Goal: Transaction & Acquisition: Purchase product/service

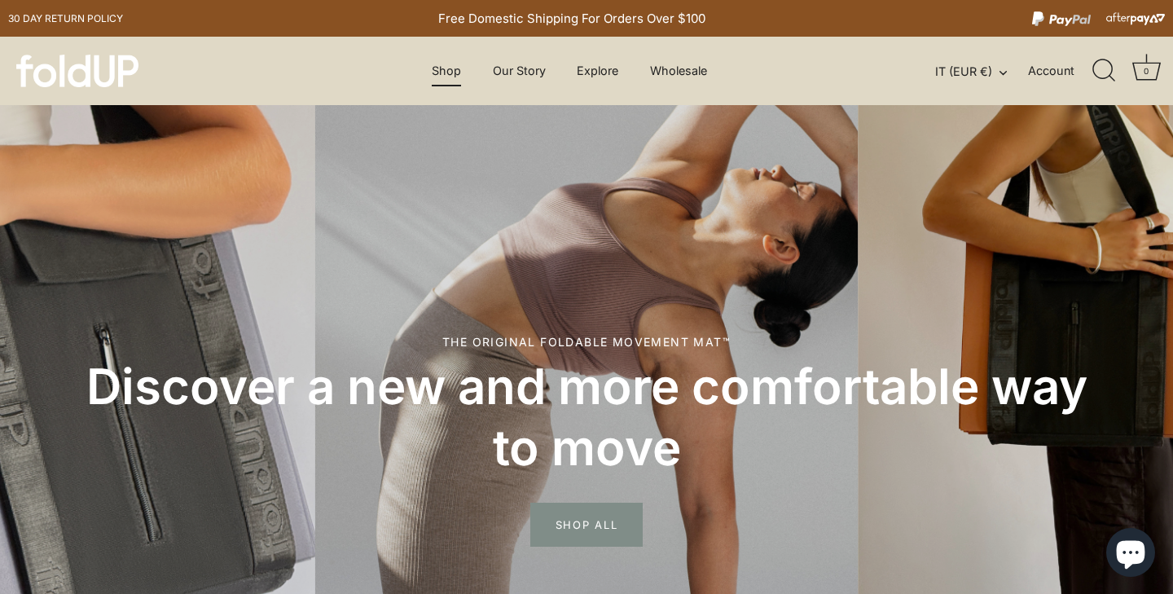
click at [441, 73] on link "Shop" at bounding box center [447, 70] width 58 height 31
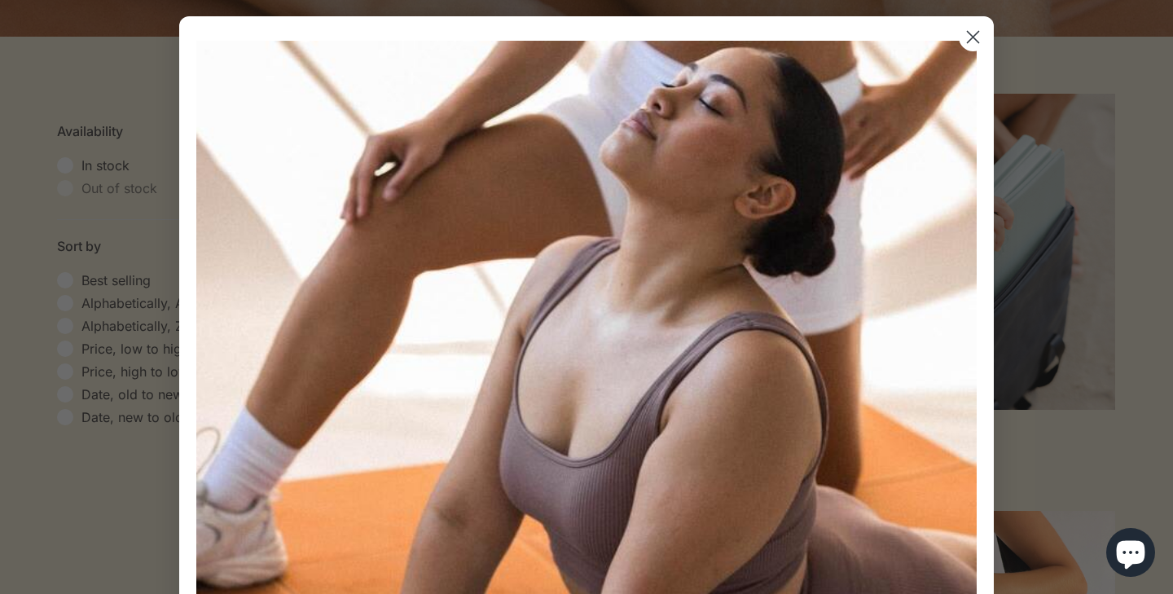
click at [973, 48] on circle "Close dialog" at bounding box center [972, 37] width 27 height 27
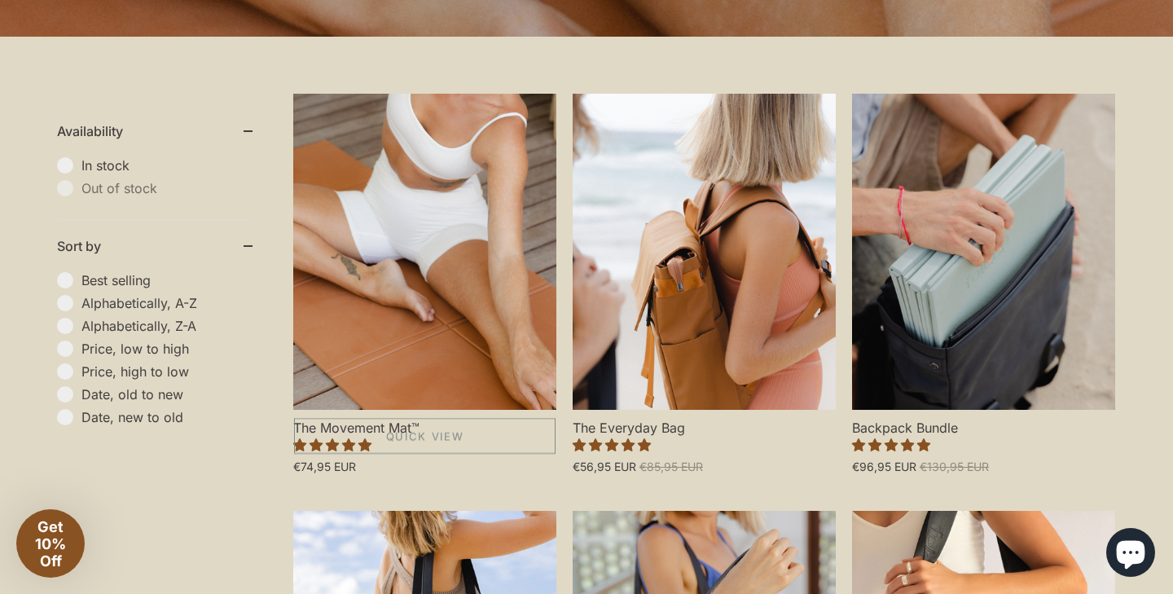
click at [428, 230] on link "The Movement Mat™" at bounding box center [424, 252] width 263 height 316
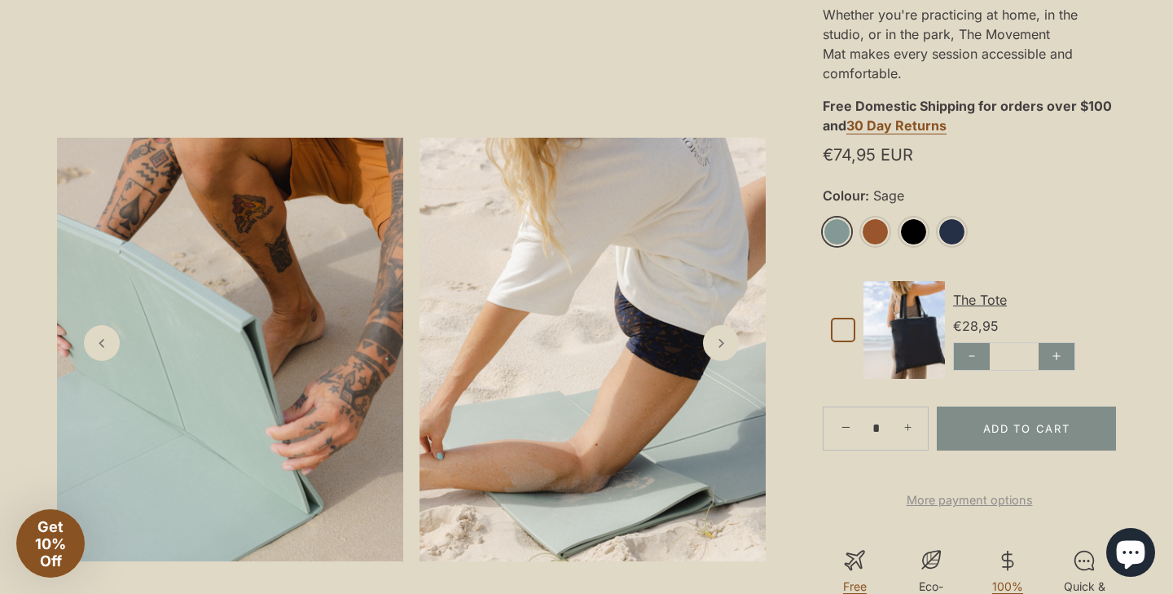
scroll to position [612, 0]
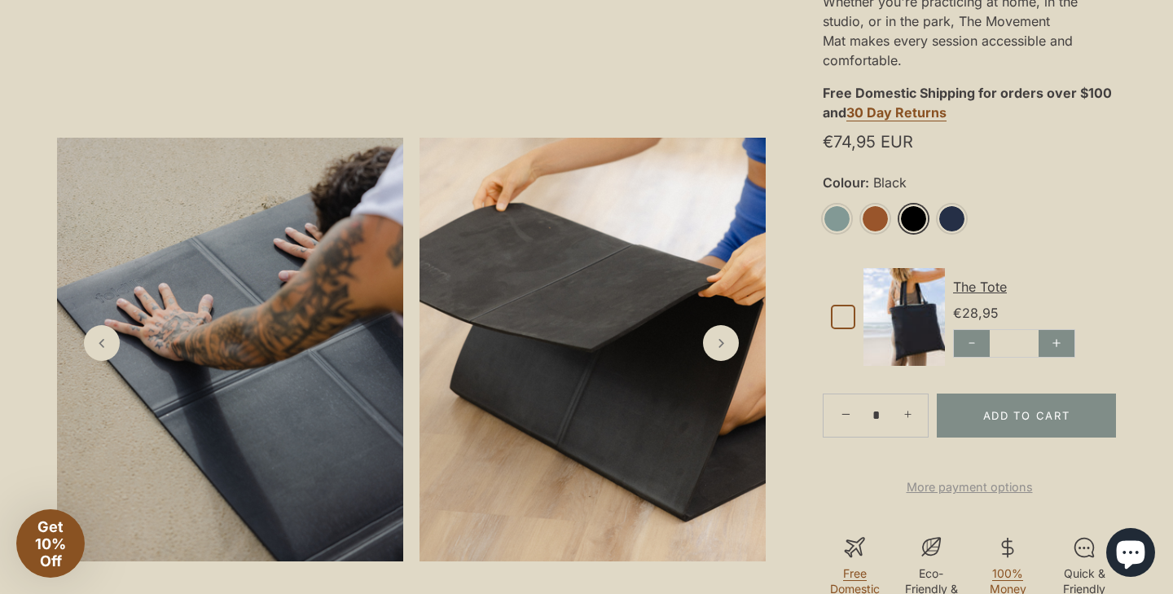
click at [910, 217] on link "Black" at bounding box center [913, 218] width 29 height 29
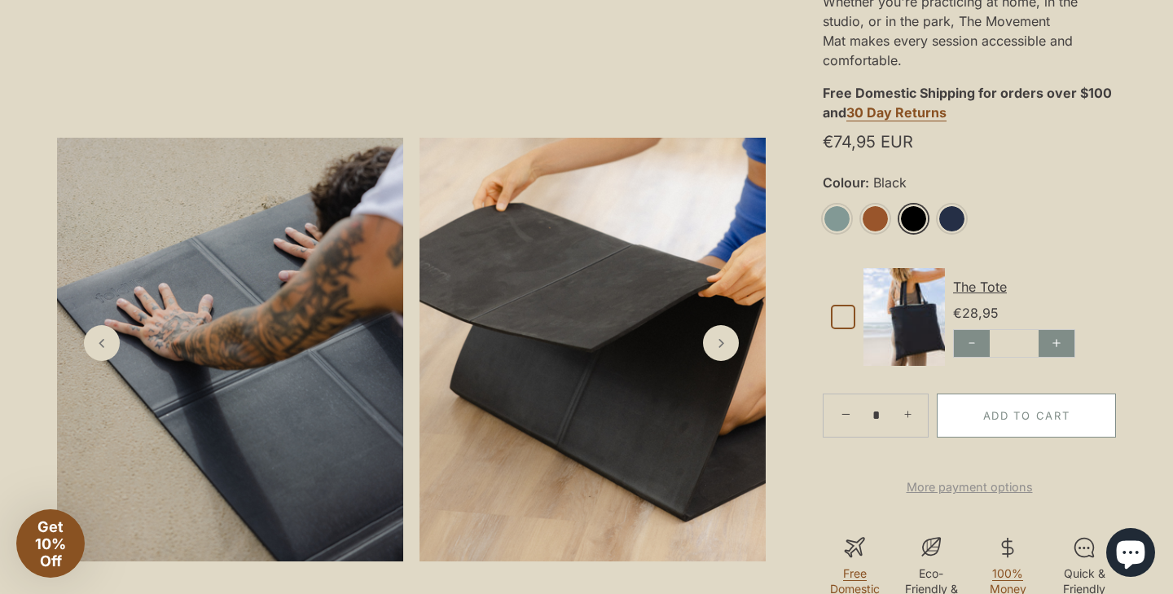
click at [1049, 411] on button "Add to Cart" at bounding box center [1026, 415] width 179 height 44
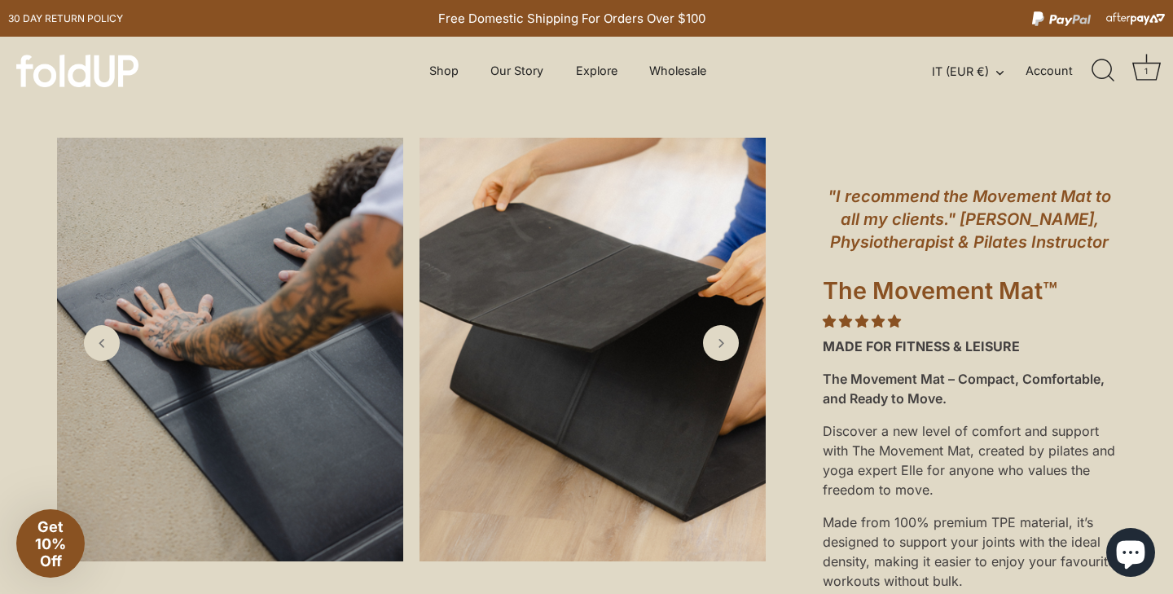
click at [676, 76] on link "Wholesale" at bounding box center [678, 70] width 86 height 31
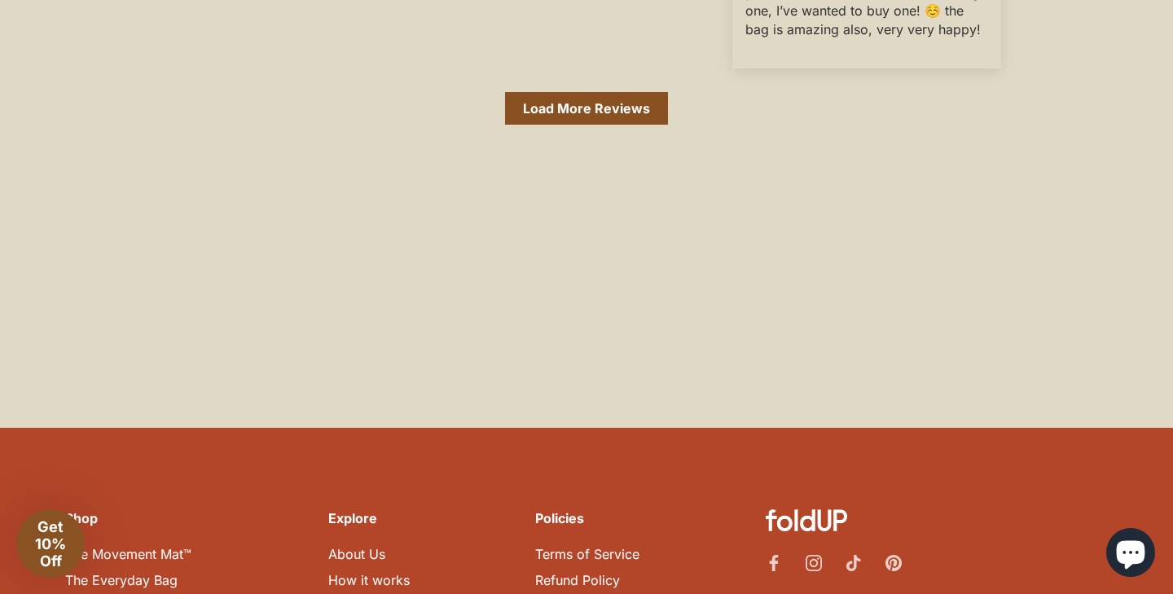
scroll to position [5848, 0]
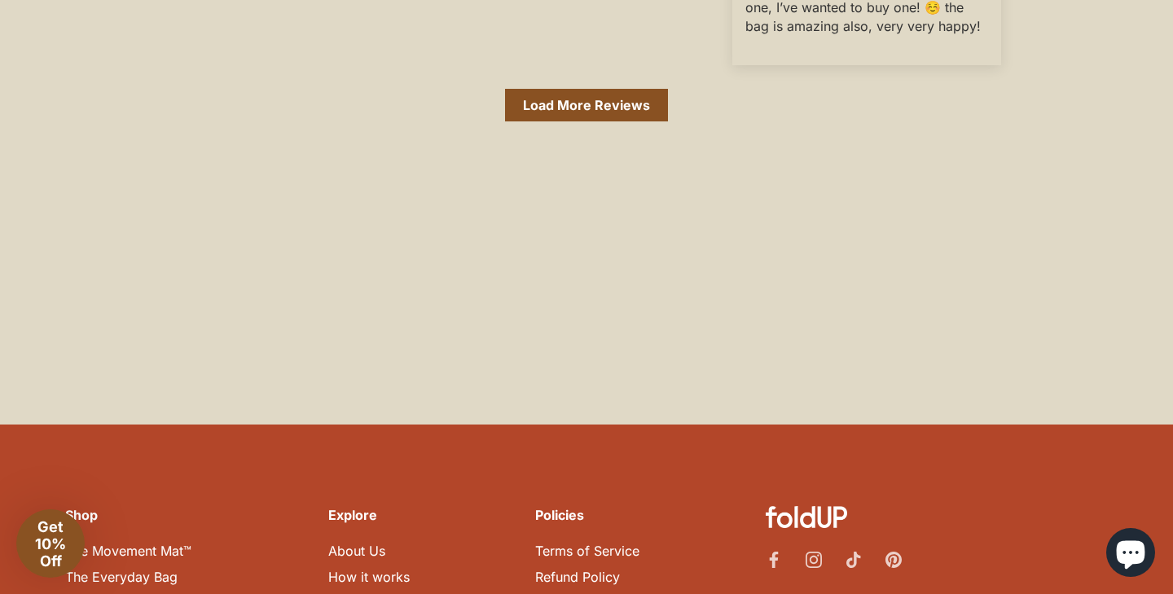
click at [555, 593] on link "Shipping" at bounding box center [562, 603] width 54 height 16
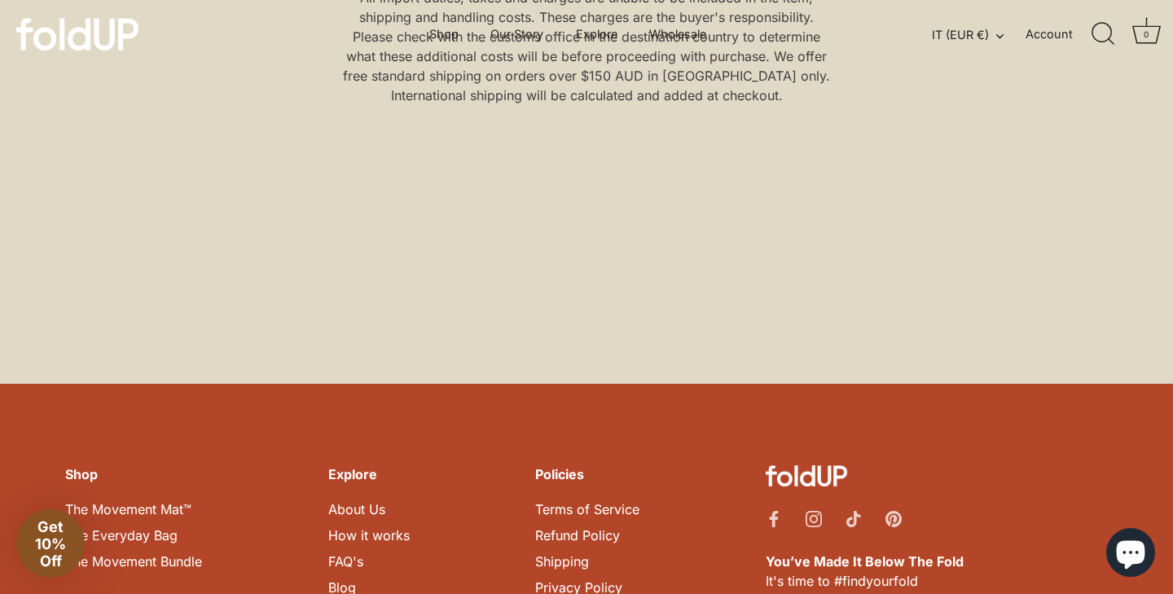
scroll to position [1259, 0]
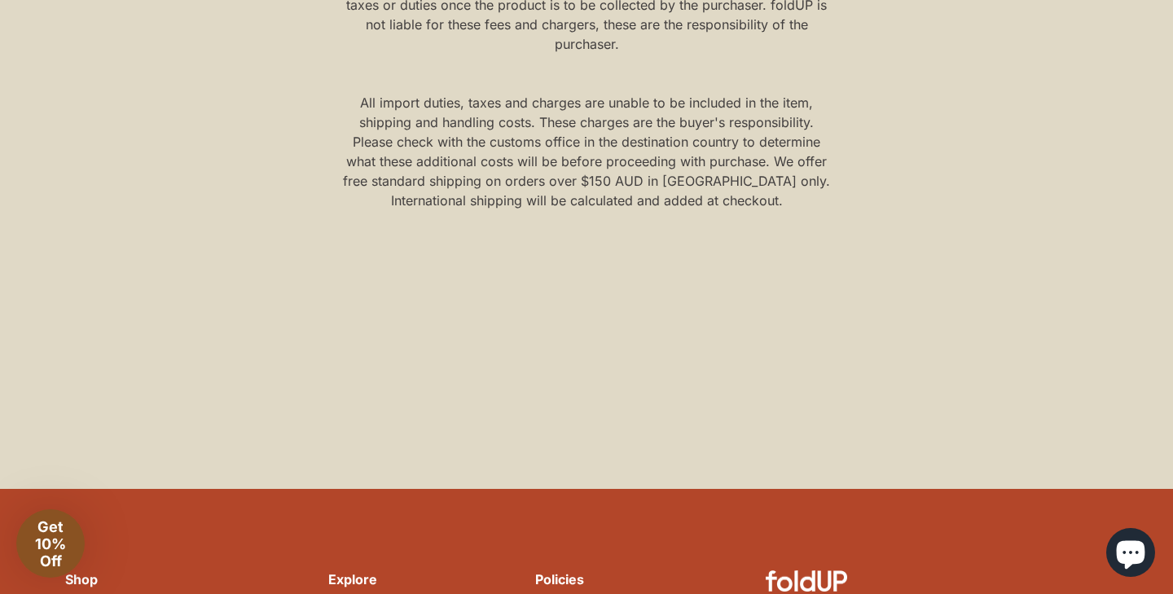
scroll to position [1156, 0]
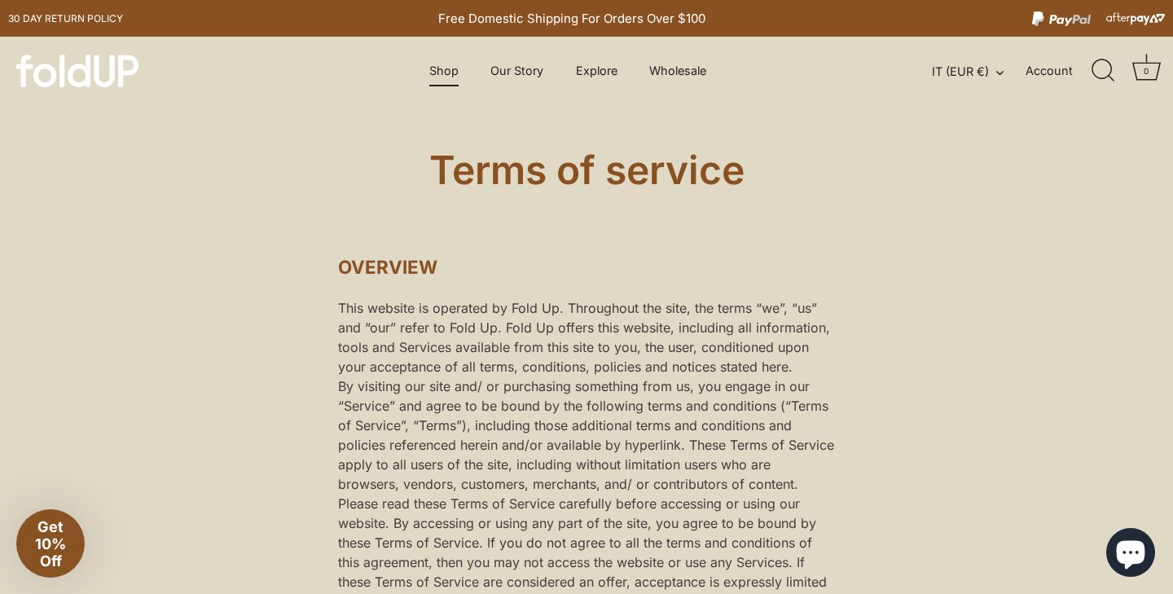
click at [432, 71] on link "Shop" at bounding box center [444, 70] width 58 height 31
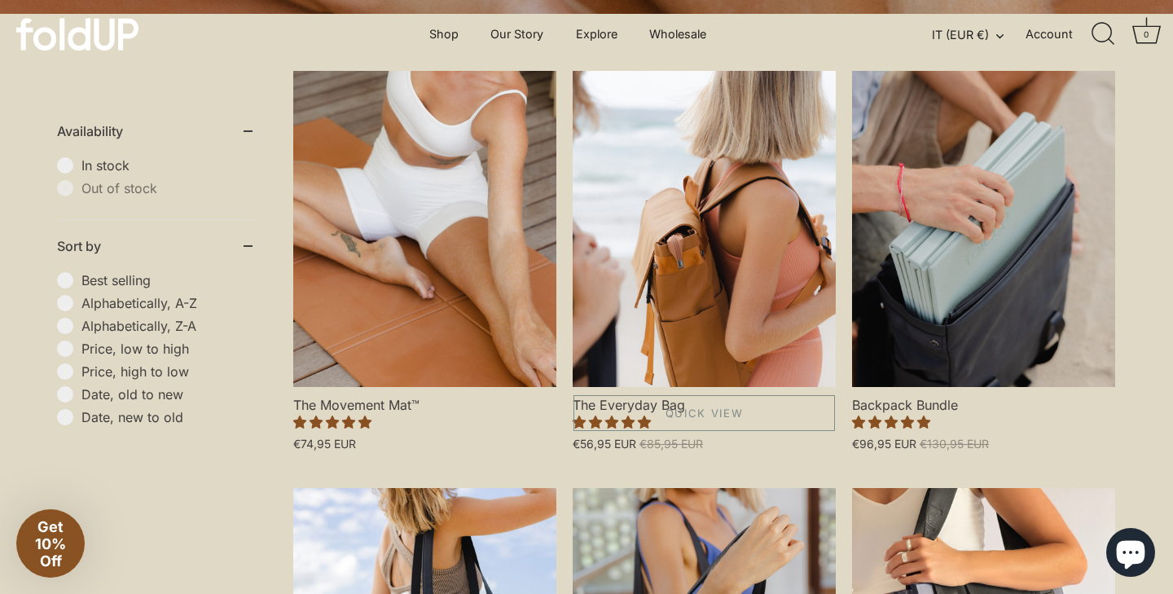
scroll to position [438, 0]
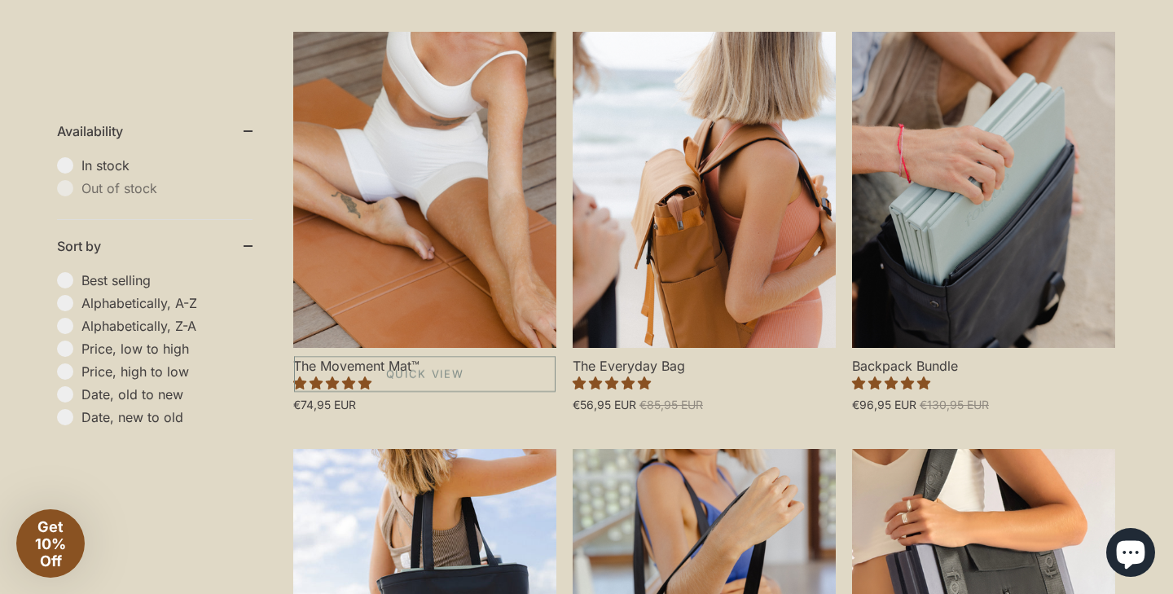
click at [457, 234] on link "The Movement Mat™" at bounding box center [424, 190] width 263 height 316
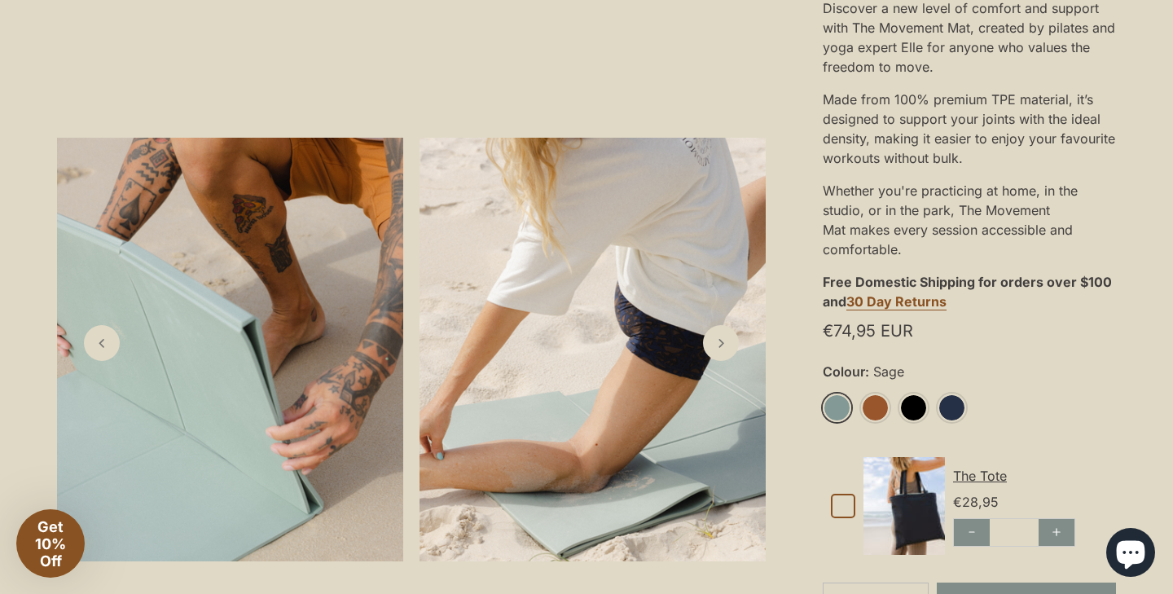
scroll to position [453, 0]
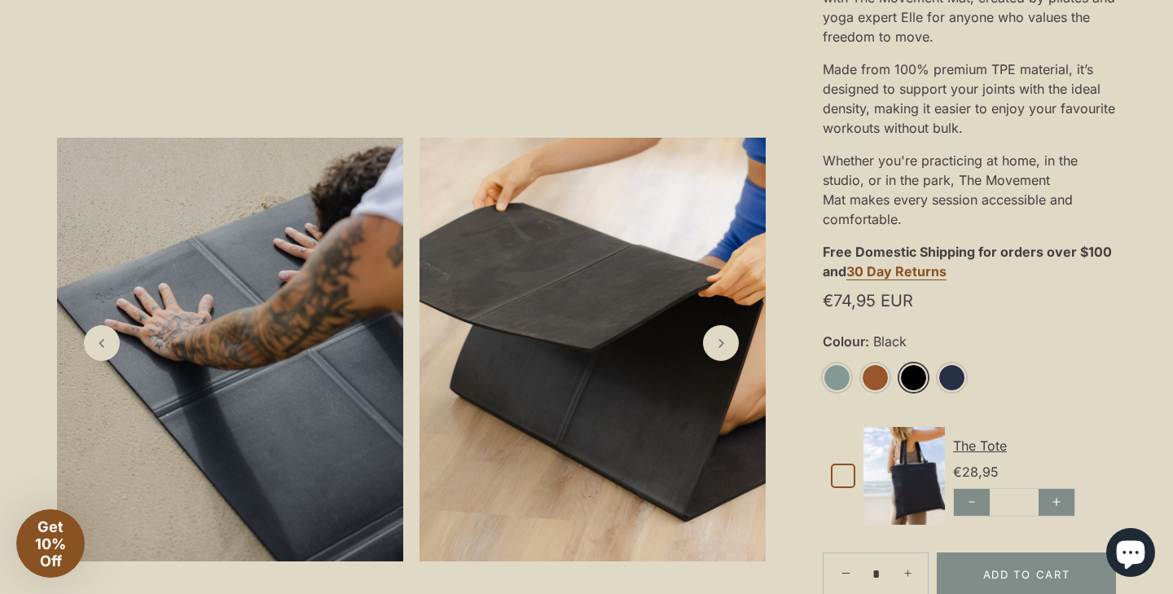
click at [923, 383] on link "Black" at bounding box center [913, 377] width 29 height 29
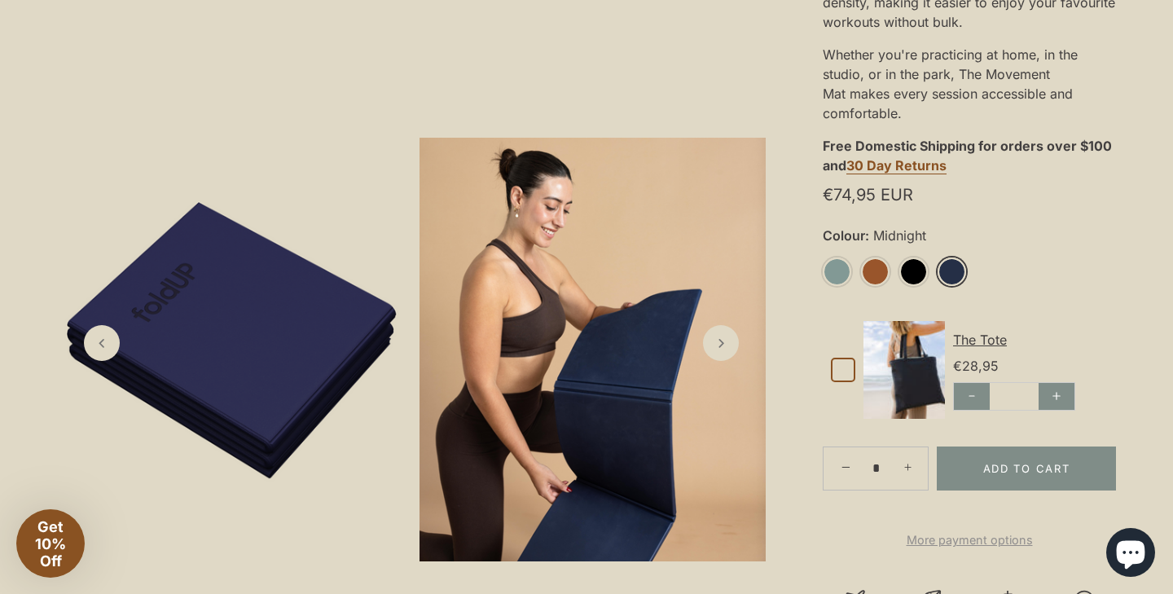
scroll to position [612, 0]
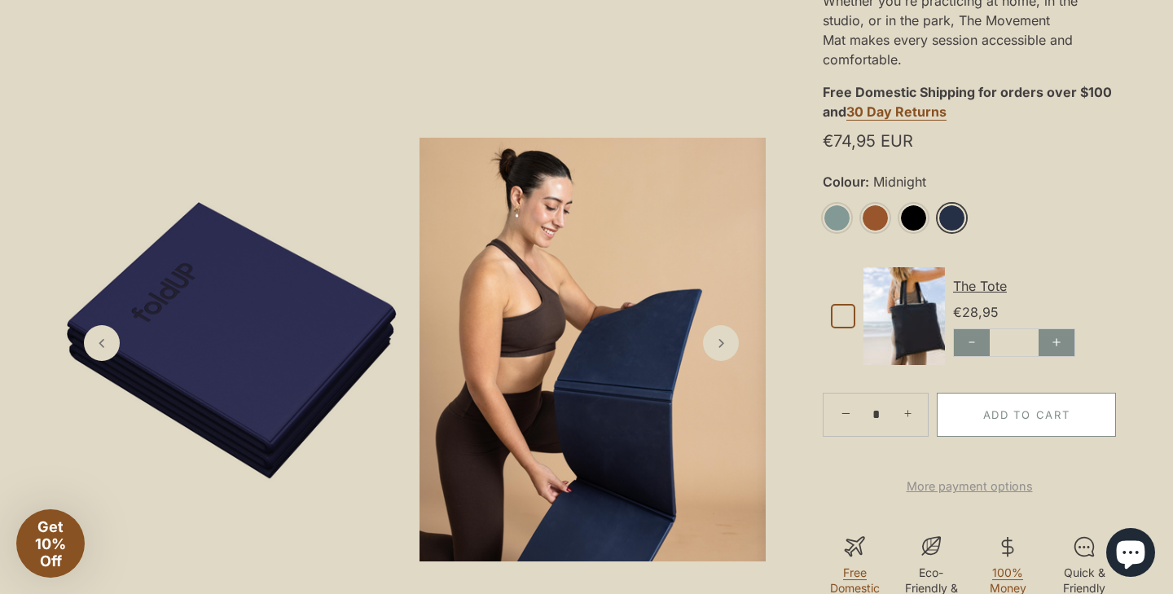
click at [1055, 419] on button "Add to Cart" at bounding box center [1026, 415] width 179 height 44
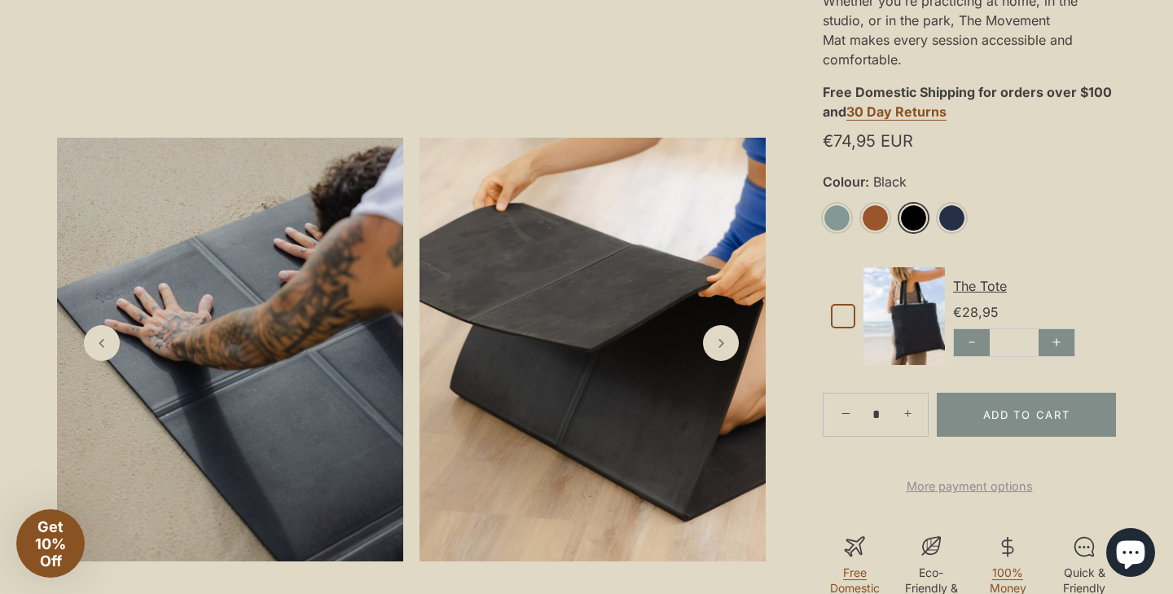
click at [919, 223] on link "Black" at bounding box center [913, 218] width 29 height 29
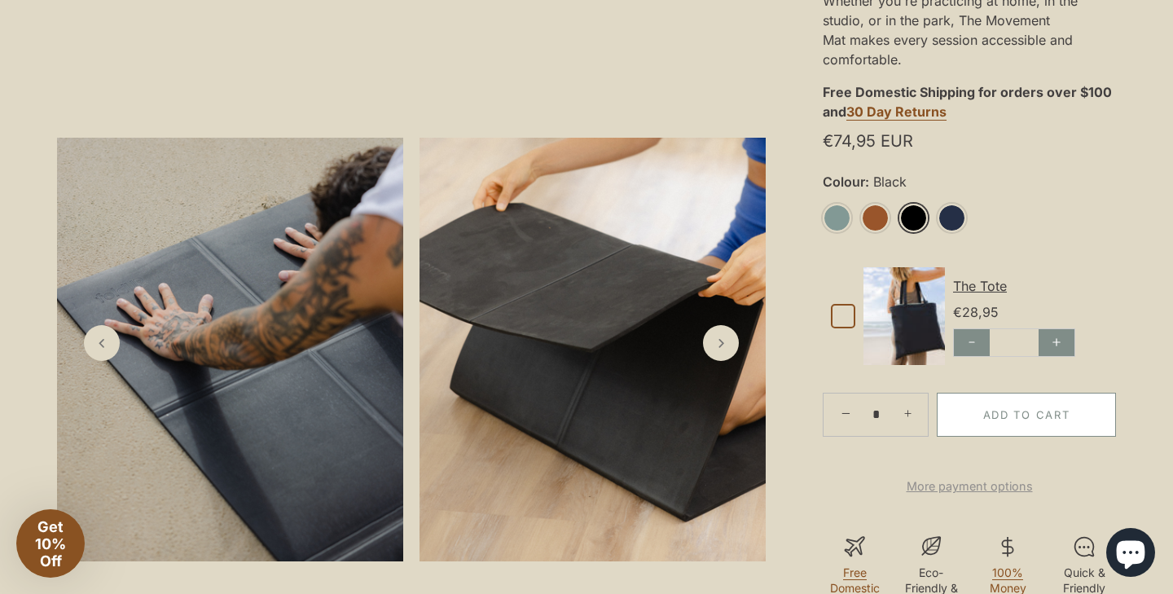
click at [1033, 426] on button "Add to Cart" at bounding box center [1026, 415] width 179 height 44
